Goal: Transaction & Acquisition: Purchase product/service

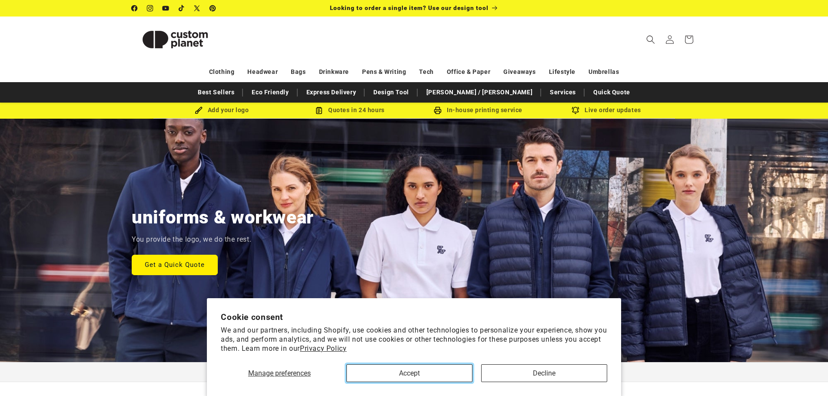
click at [417, 369] on button "Accept" at bounding box center [409, 373] width 126 height 18
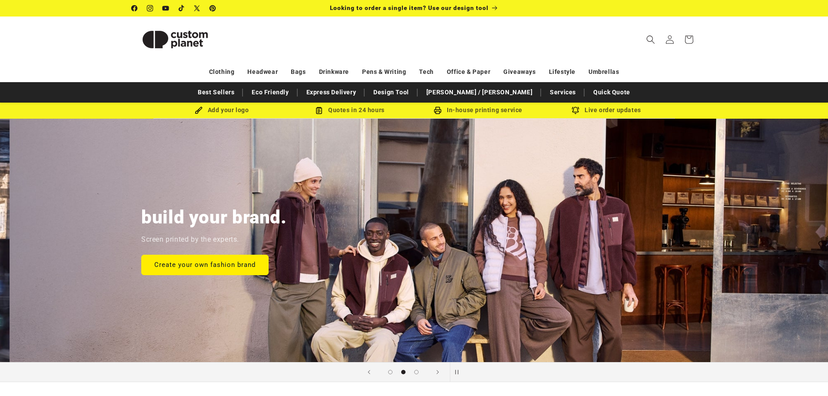
scroll to position [0, 828]
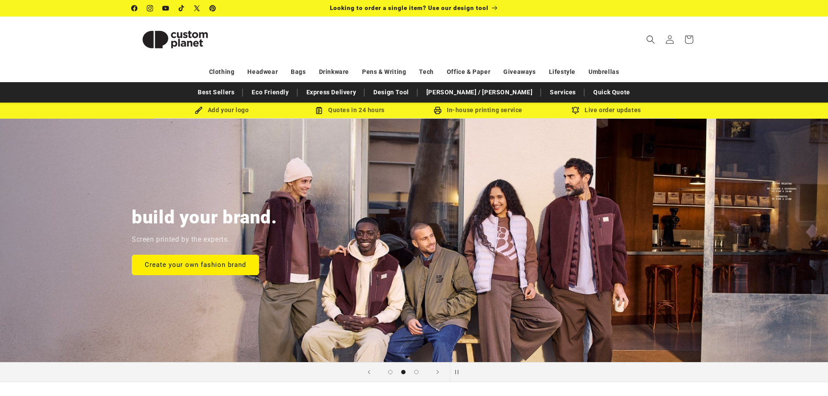
drag, startPoint x: 494, startPoint y: 298, endPoint x: 766, endPoint y: 302, distance: 272.5
click at [766, 302] on div "build your brand. Screen printed by the experts. Create your own fashion brand" at bounding box center [414, 240] width 828 height 243
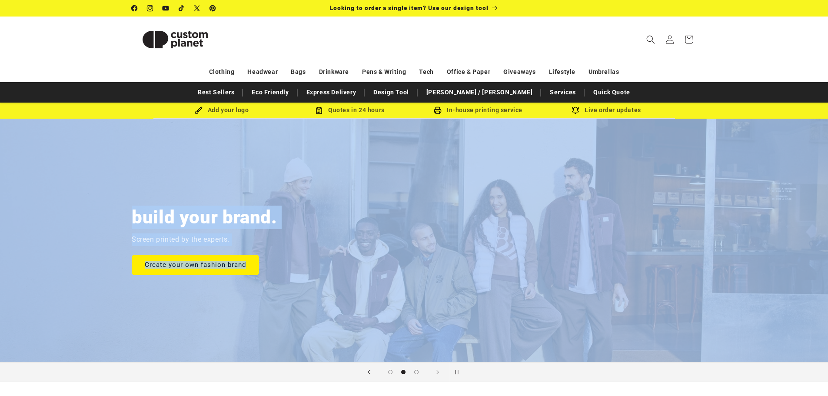
click at [371, 371] on span "Previous slide" at bounding box center [369, 372] width 9 height 9
click at [219, 306] on div "build your brand. Screen printed by the experts. Create your own fashion brand" at bounding box center [414, 240] width 608 height 243
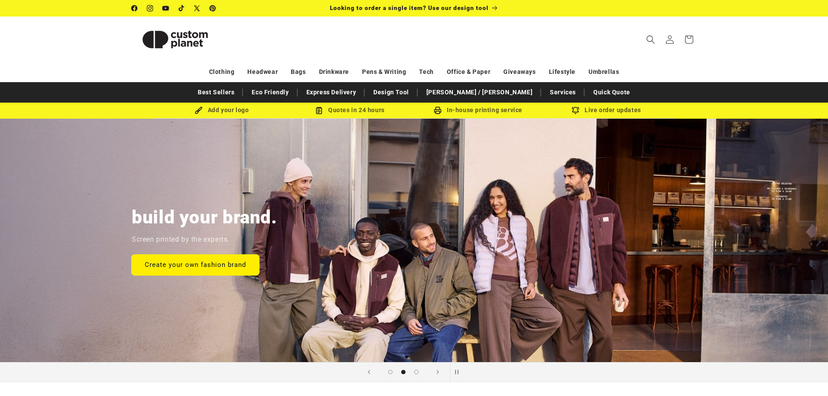
click at [196, 265] on link "Create your own fashion brand" at bounding box center [195, 264] width 127 height 20
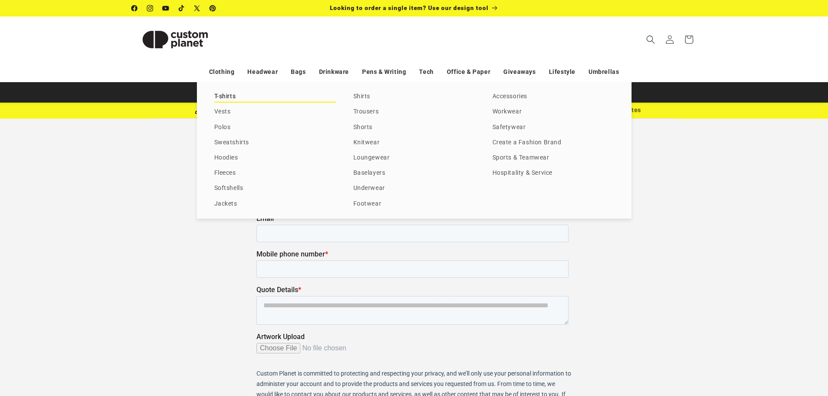
click at [218, 96] on link "T-shirts" at bounding box center [275, 97] width 122 height 12
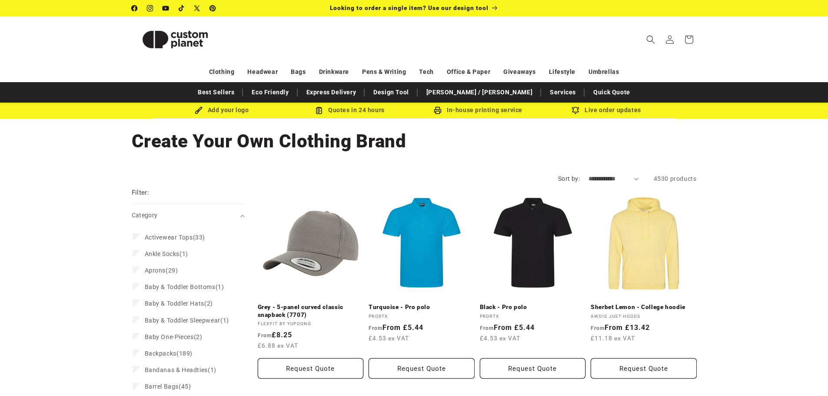
click at [159, 40] on img at bounding box center [175, 39] width 87 height 39
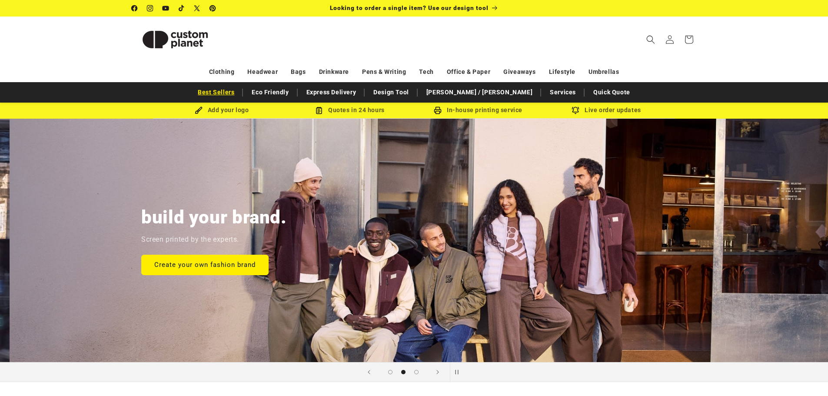
scroll to position [0, 828]
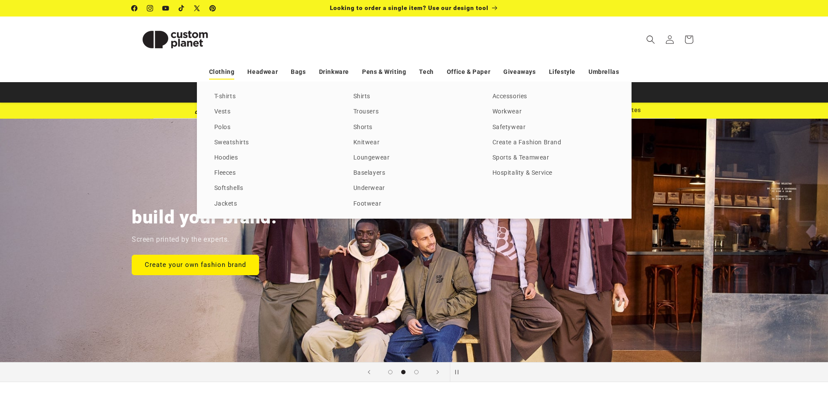
click at [216, 72] on link "Clothing" at bounding box center [222, 71] width 26 height 15
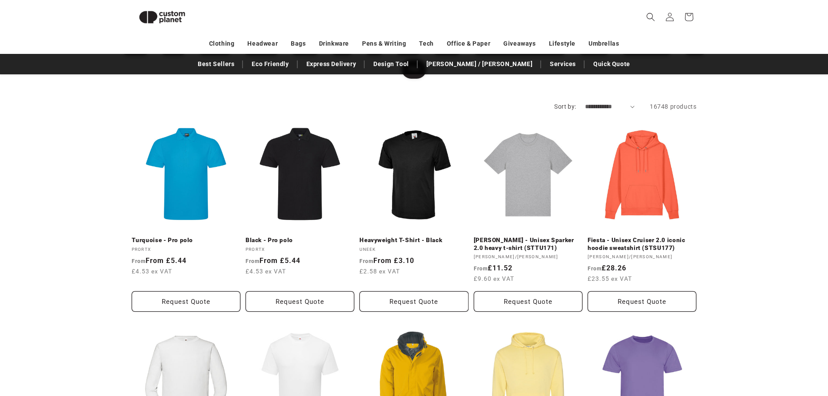
scroll to position [119, 0]
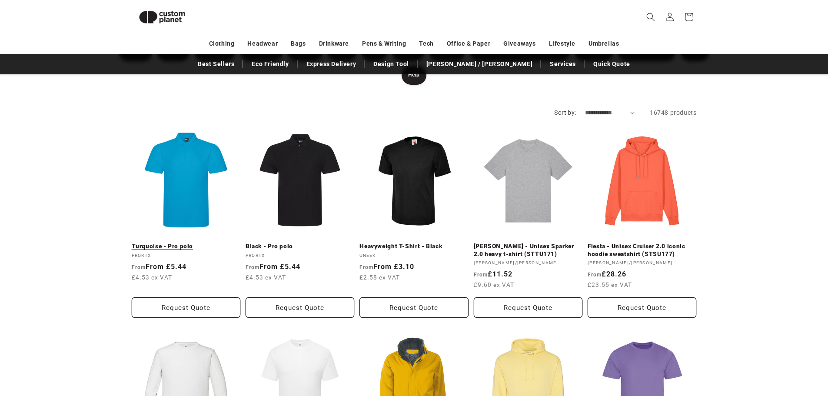
click at [183, 243] on link "Turquoise - Pro polo" at bounding box center [186, 247] width 109 height 8
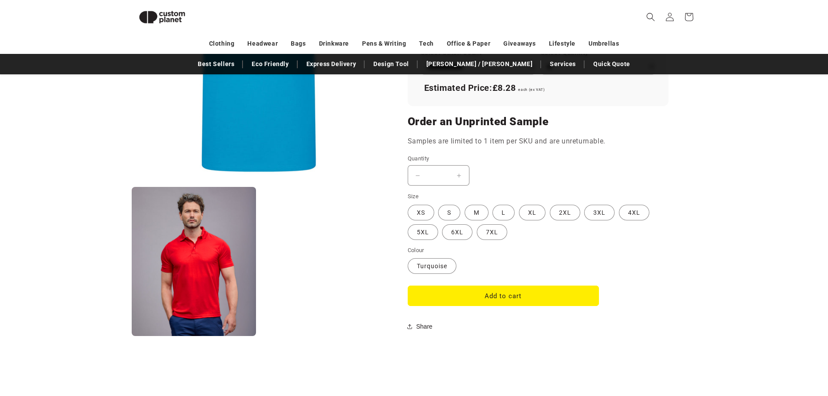
scroll to position [640, 0]
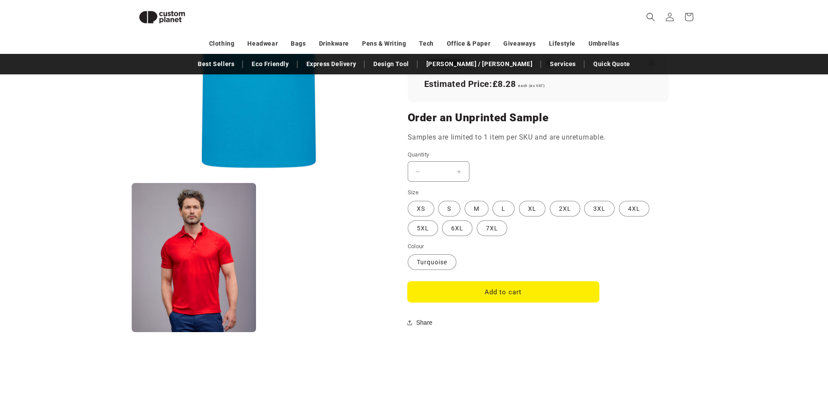
click at [450, 290] on button "Add to cart" at bounding box center [503, 292] width 191 height 20
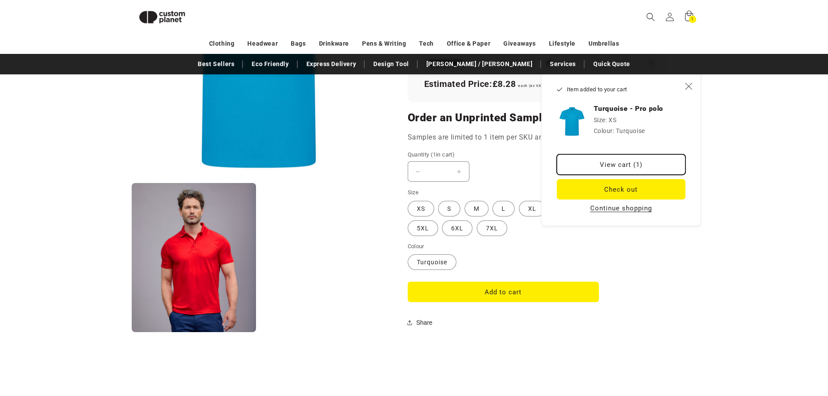
click at [583, 163] on link "View cart (1)" at bounding box center [621, 164] width 129 height 20
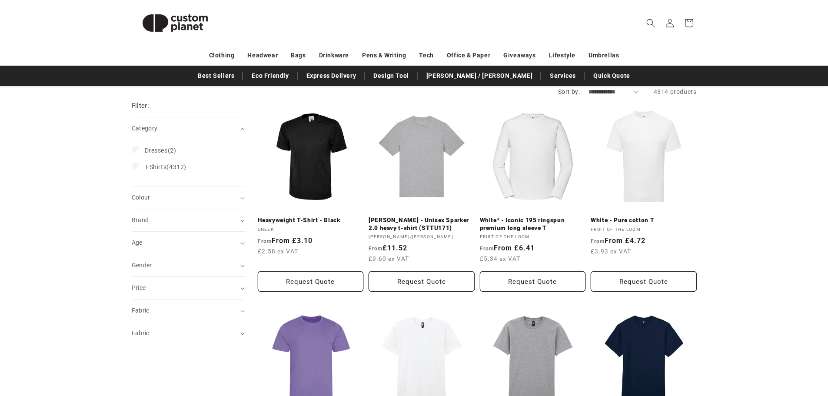
click at [294, 282] on button "Request Quote" at bounding box center [311, 281] width 106 height 20
click at [304, 282] on button "Request Quote" at bounding box center [311, 281] width 106 height 20
click at [589, 76] on link "Quick Quote" at bounding box center [612, 75] width 46 height 15
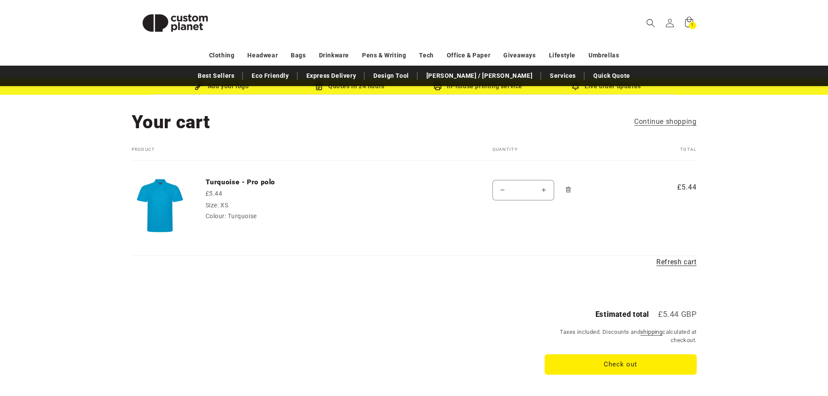
scroll to position [43, 0]
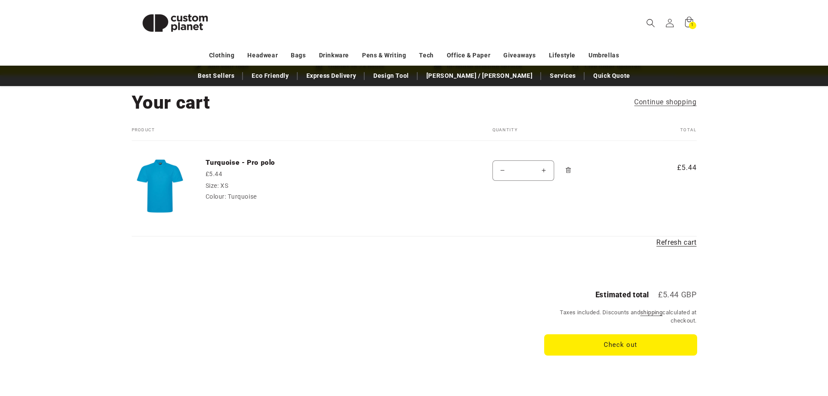
click at [565, 342] on button "Check out" at bounding box center [621, 345] width 152 height 20
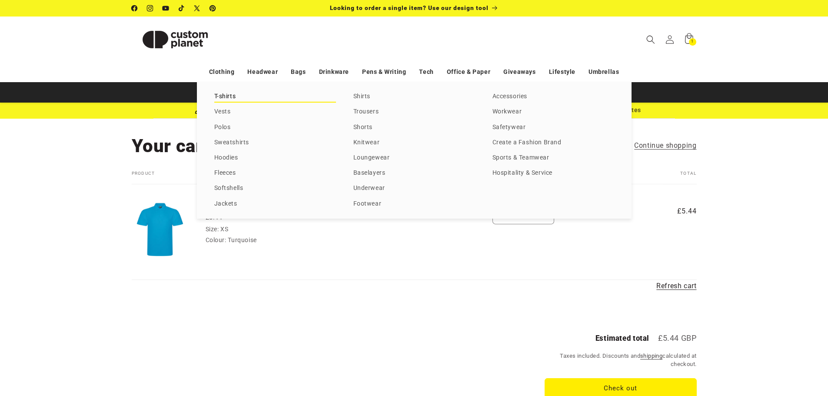
click at [218, 97] on link "T-shirts" at bounding box center [275, 97] width 122 height 12
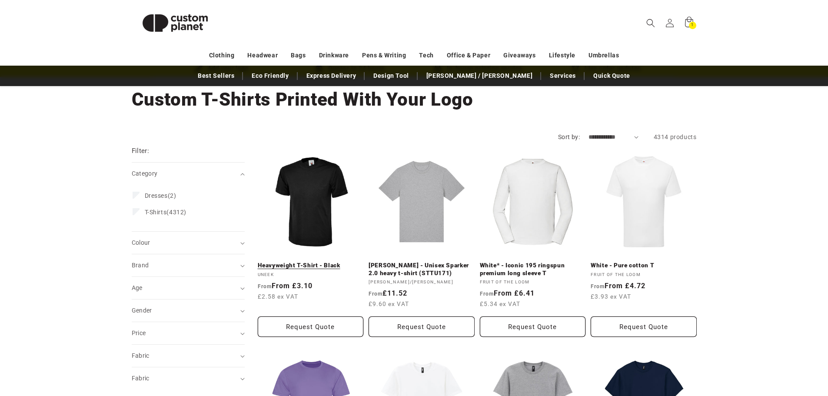
scroll to position [43, 0]
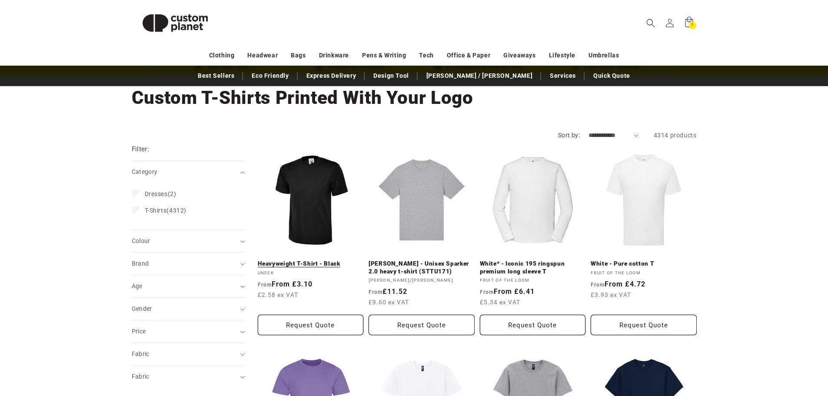
click at [313, 260] on link "Heavyweight T-Shirt - Black" at bounding box center [311, 264] width 106 height 8
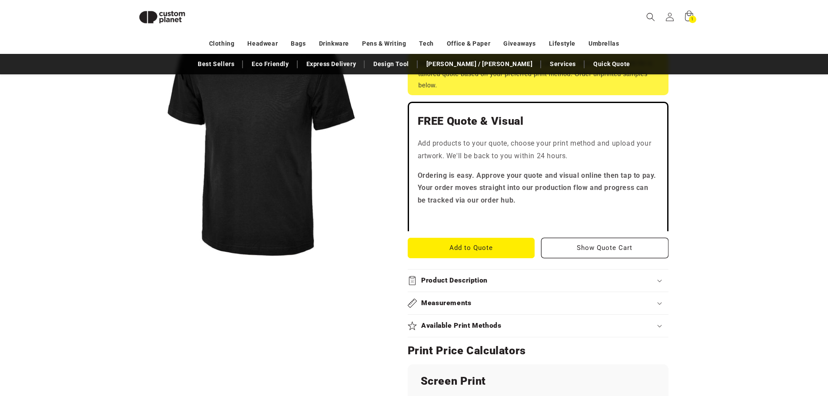
scroll to position [206, 0]
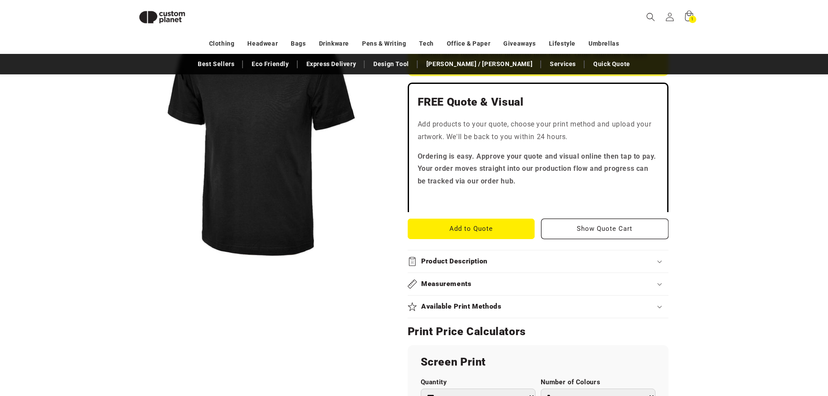
click at [584, 239] on section "Uneek Heavyweight T-Shirt - Black Heavyweight T-Shirt - Black 302BK-S Regular p…" at bounding box center [538, 336] width 261 height 824
click at [587, 237] on button "Show Quote Cart" at bounding box center [604, 229] width 127 height 20
click at [413, 66] on link "Design Tool" at bounding box center [391, 63] width 44 height 15
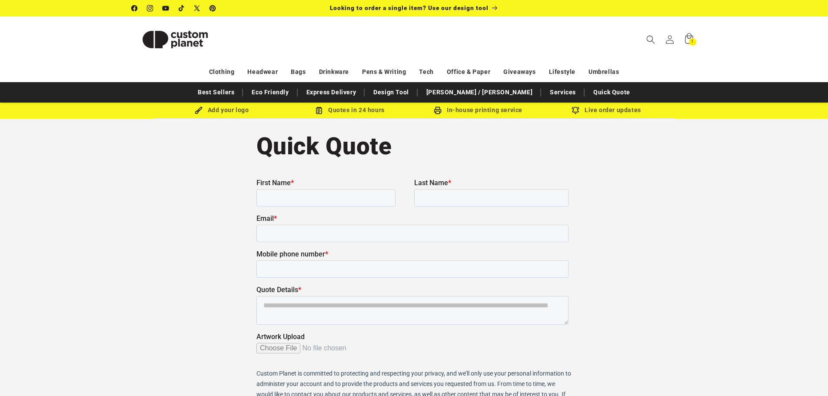
click at [179, 48] on img at bounding box center [175, 39] width 87 height 39
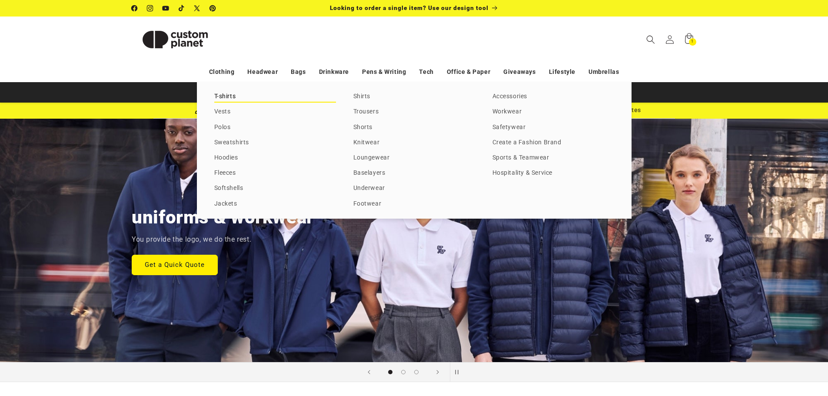
click at [220, 97] on link "T-shirts" at bounding box center [275, 97] width 122 height 12
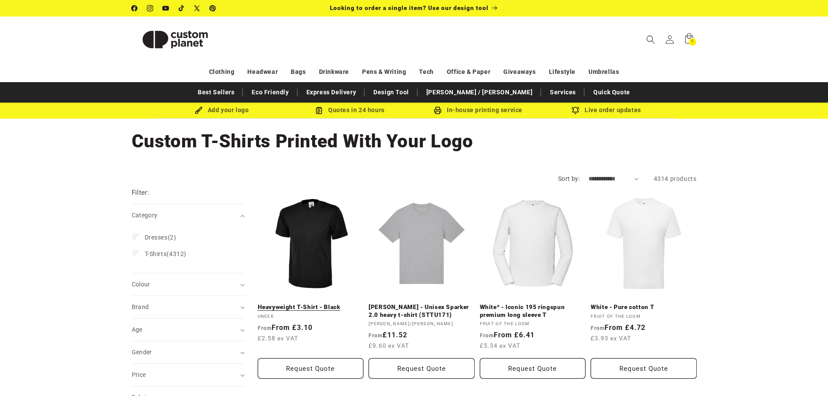
click at [323, 303] on link "Heavyweight T-Shirt - Black" at bounding box center [311, 307] width 106 height 8
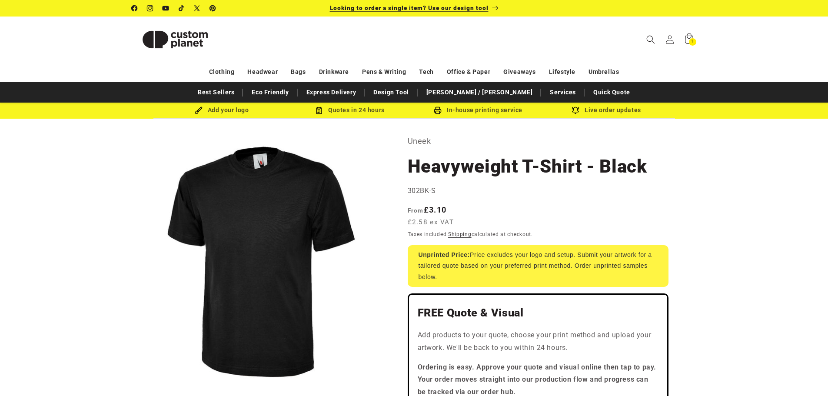
click at [386, 6] on span "Looking to order a single item? Use our design tool" at bounding box center [409, 7] width 159 height 7
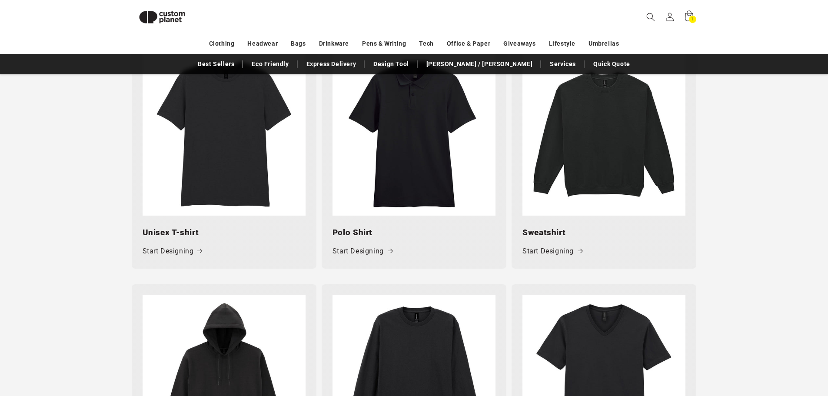
scroll to position [511, 0]
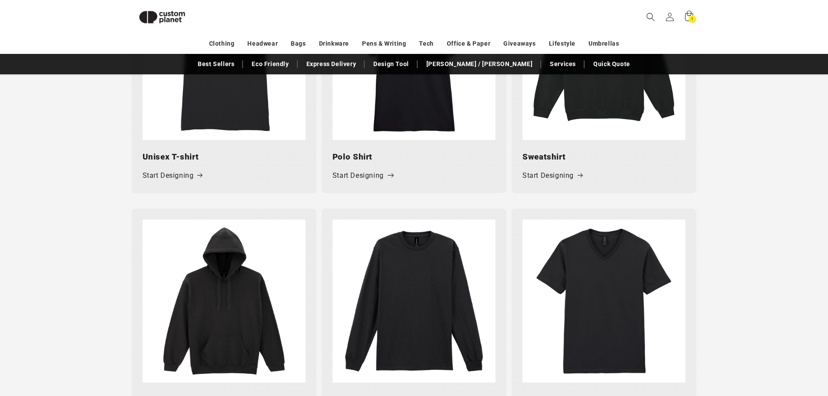
click at [366, 177] on link "Start Designing" at bounding box center [362, 175] width 60 height 13
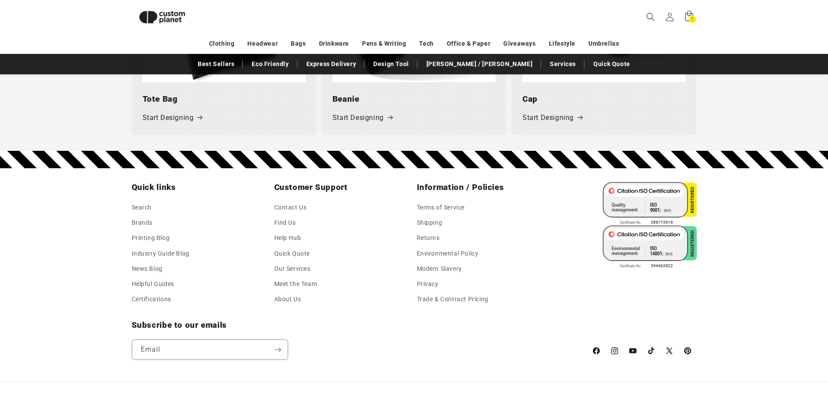
scroll to position [1298, 0]
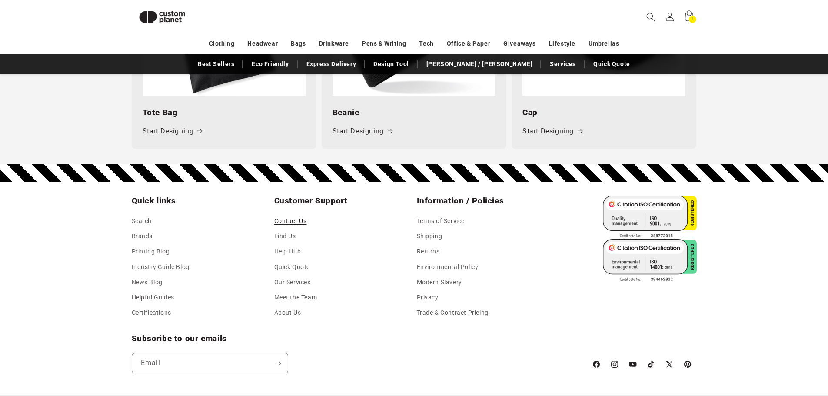
click at [290, 221] on link "Contact Us" at bounding box center [290, 222] width 33 height 13
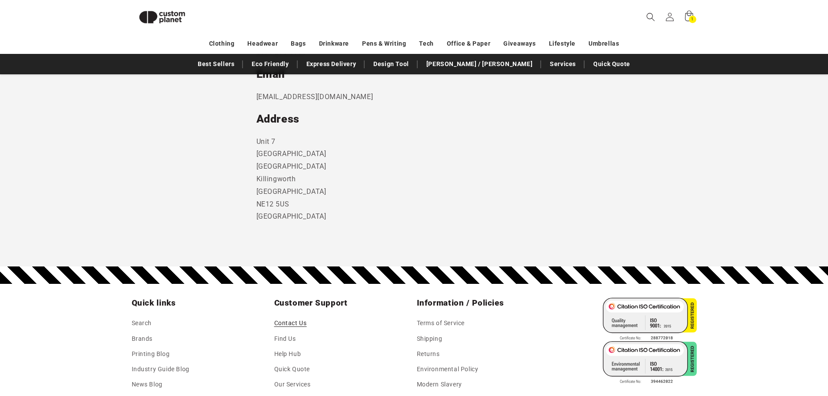
scroll to position [466, 0]
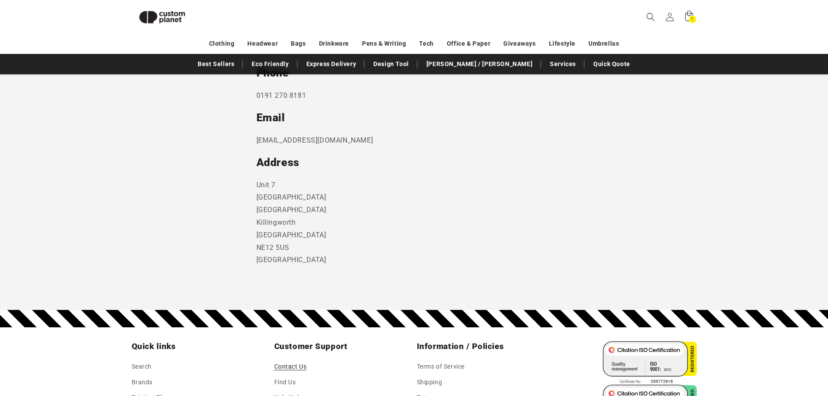
click at [274, 93] on p "0191 270 8181" at bounding box center [414, 96] width 316 height 13
click at [272, 98] on p "0191 270 8181" at bounding box center [414, 96] width 316 height 13
